Goal: Task Accomplishment & Management: Manage account settings

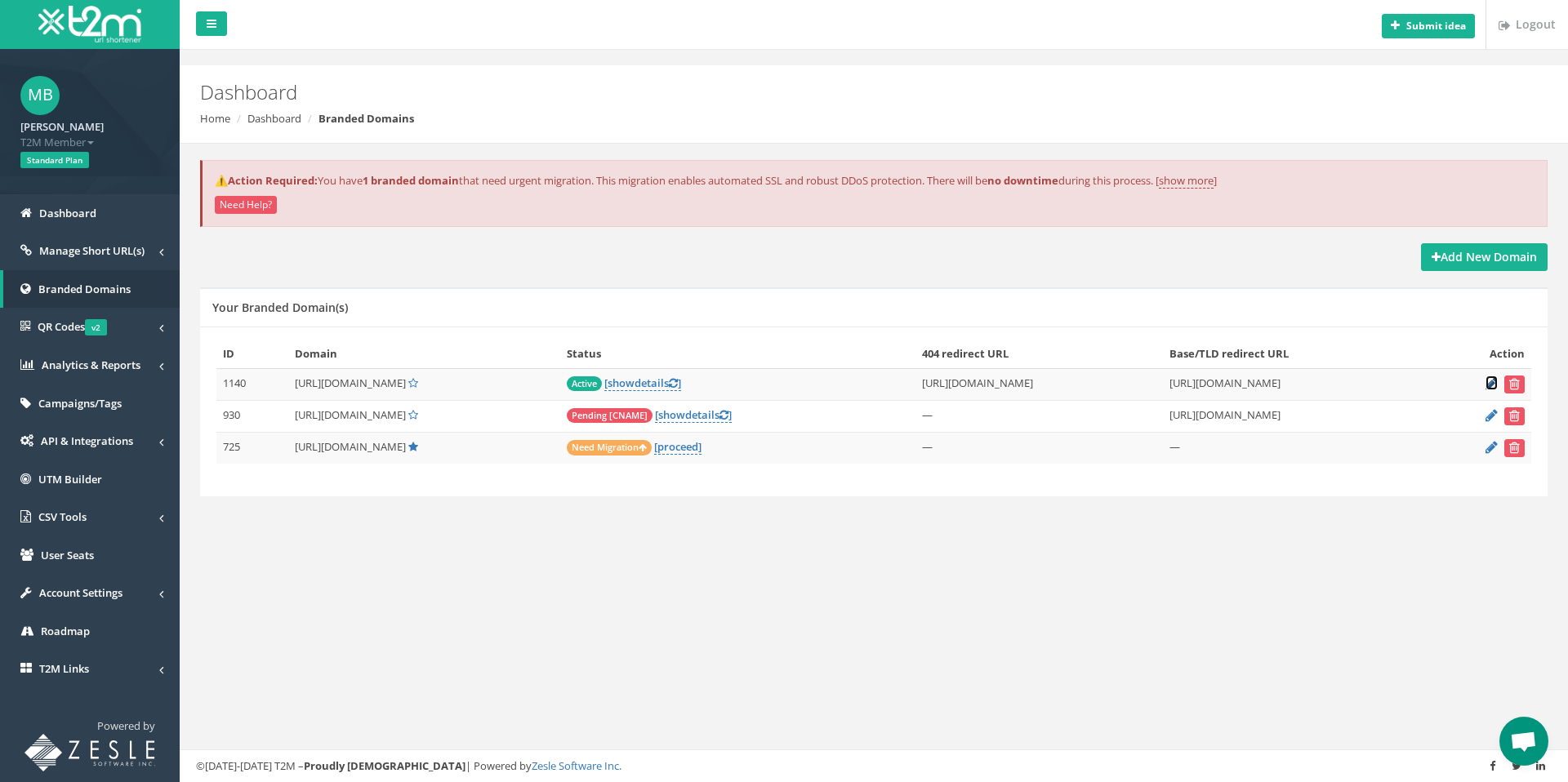
click at [1487, 384] on icon at bounding box center [1491, 383] width 12 height 11
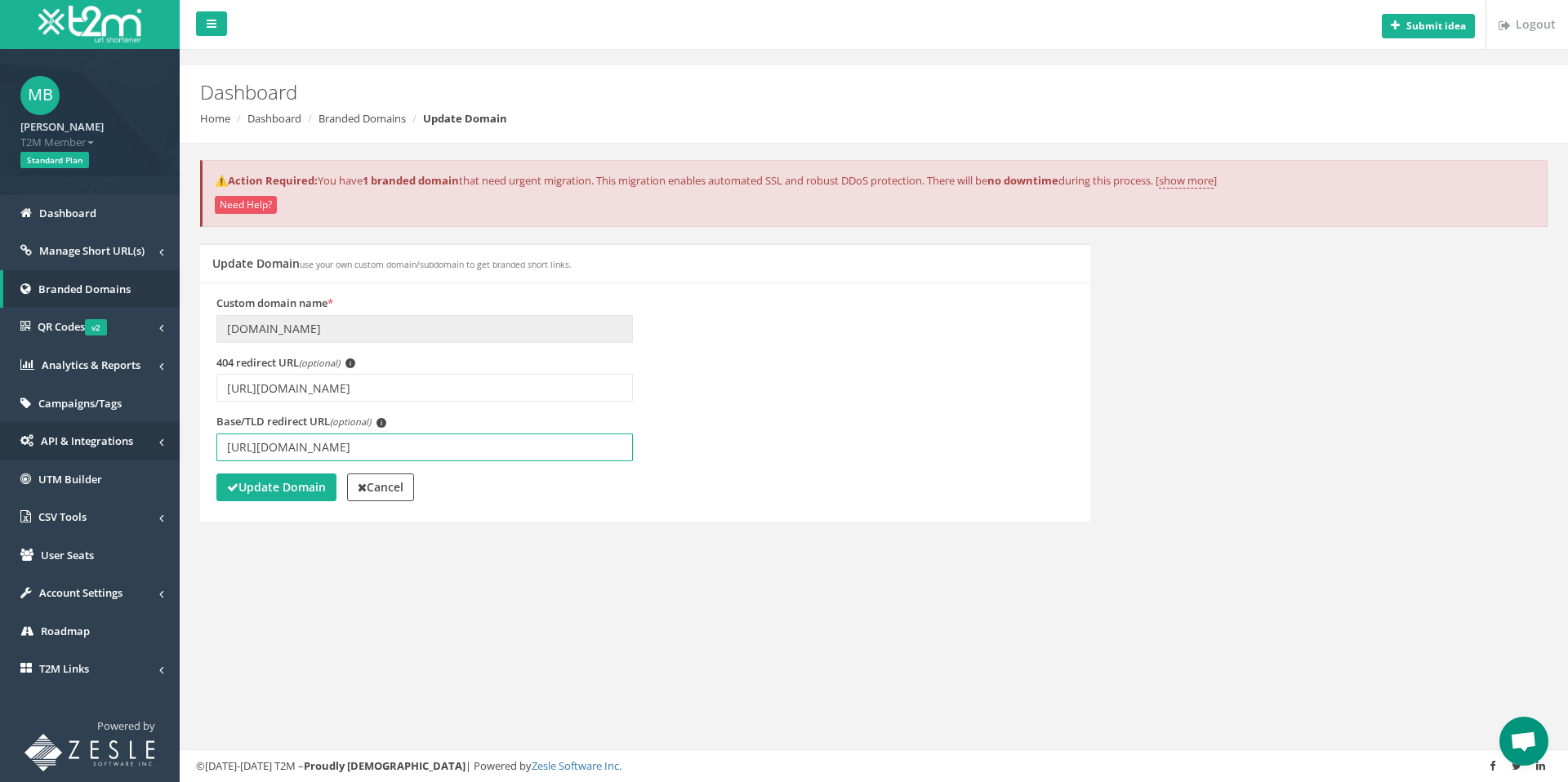
drag, startPoint x: 519, startPoint y: 451, endPoint x: 130, endPoint y: 443, distance: 389.1
click at [130, 443] on div "MB Michael Bose T2M Member Logout Standard Plan Dashboard Manage Short URL(s) A…" at bounding box center [784, 391] width 1568 height 782
paste input "TRM8goHCf9I"
type input "https://youtube.com/live/TRM8goHCf9I?feature=share"
click at [262, 480] on strong "Update Domain" at bounding box center [276, 486] width 99 height 16
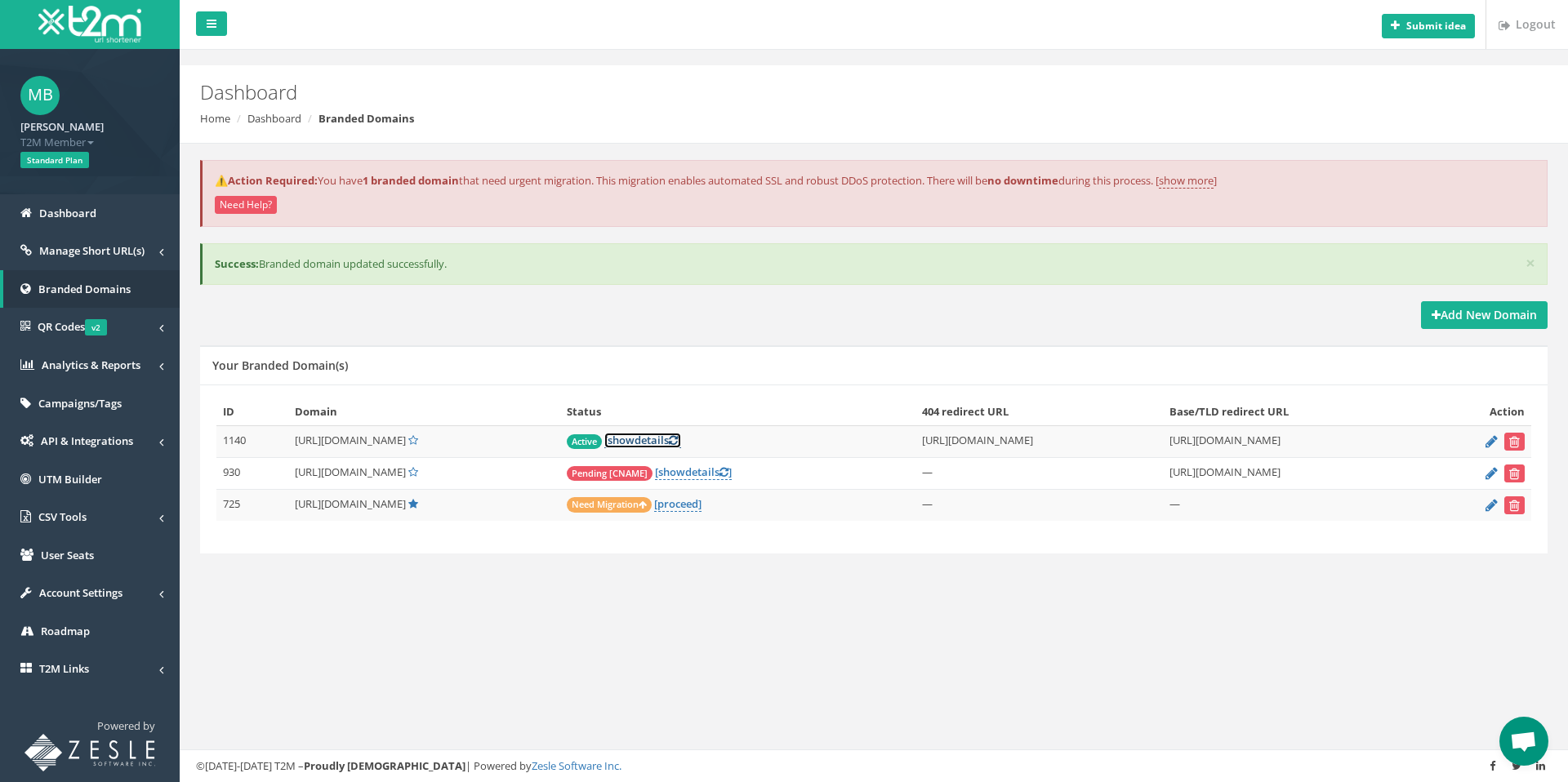
click at [669, 440] on icon at bounding box center [673, 440] width 9 height 11
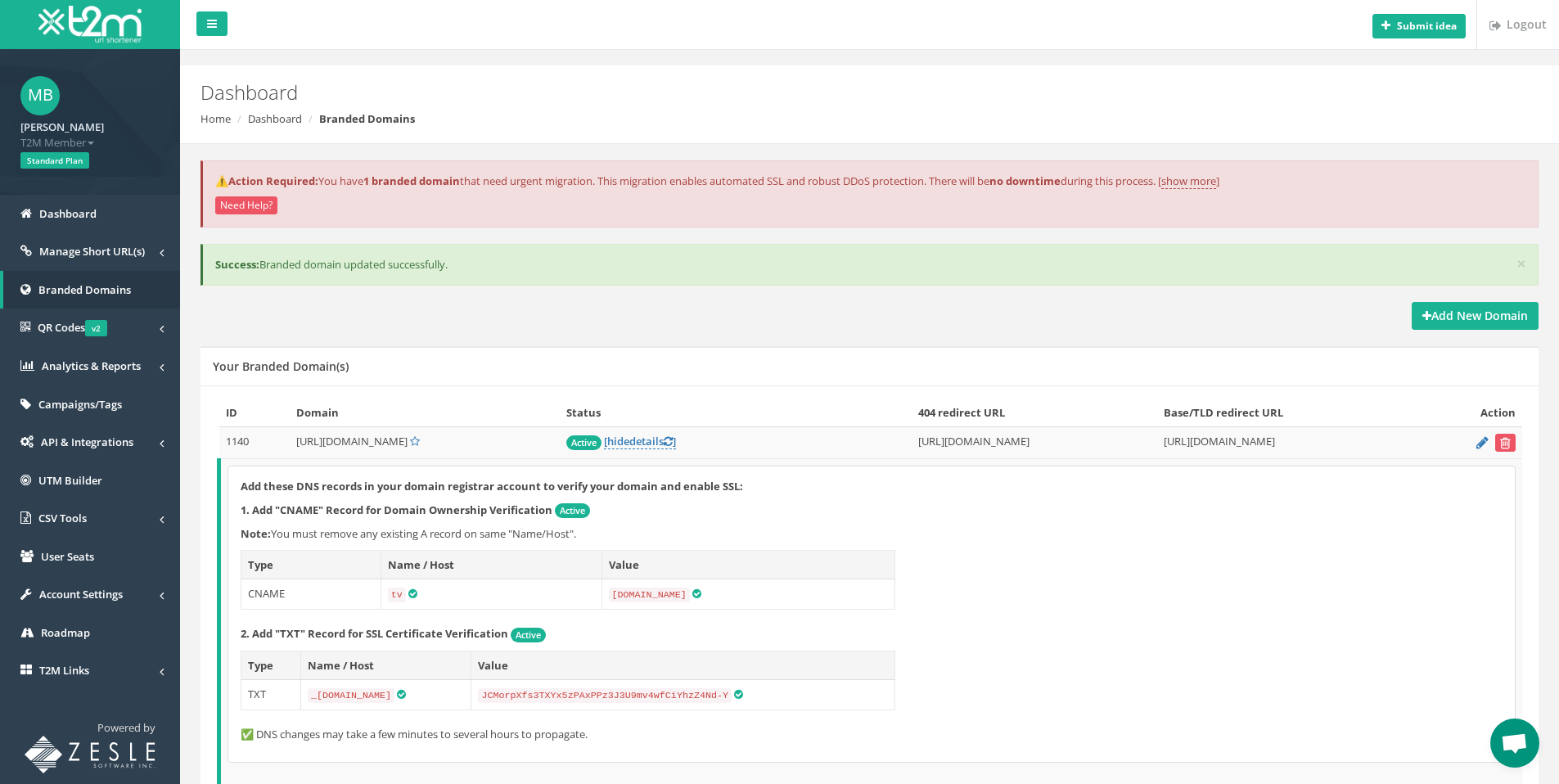
drag, startPoint x: 276, startPoint y: 435, endPoint x: 372, endPoint y: 446, distance: 96.6
click at [372, 446] on td "[URL][DOMAIN_NAME]" at bounding box center [425, 443] width 270 height 32
copy span "[URL][DOMAIN_NAME]"
